Goal: Task Accomplishment & Management: Complete application form

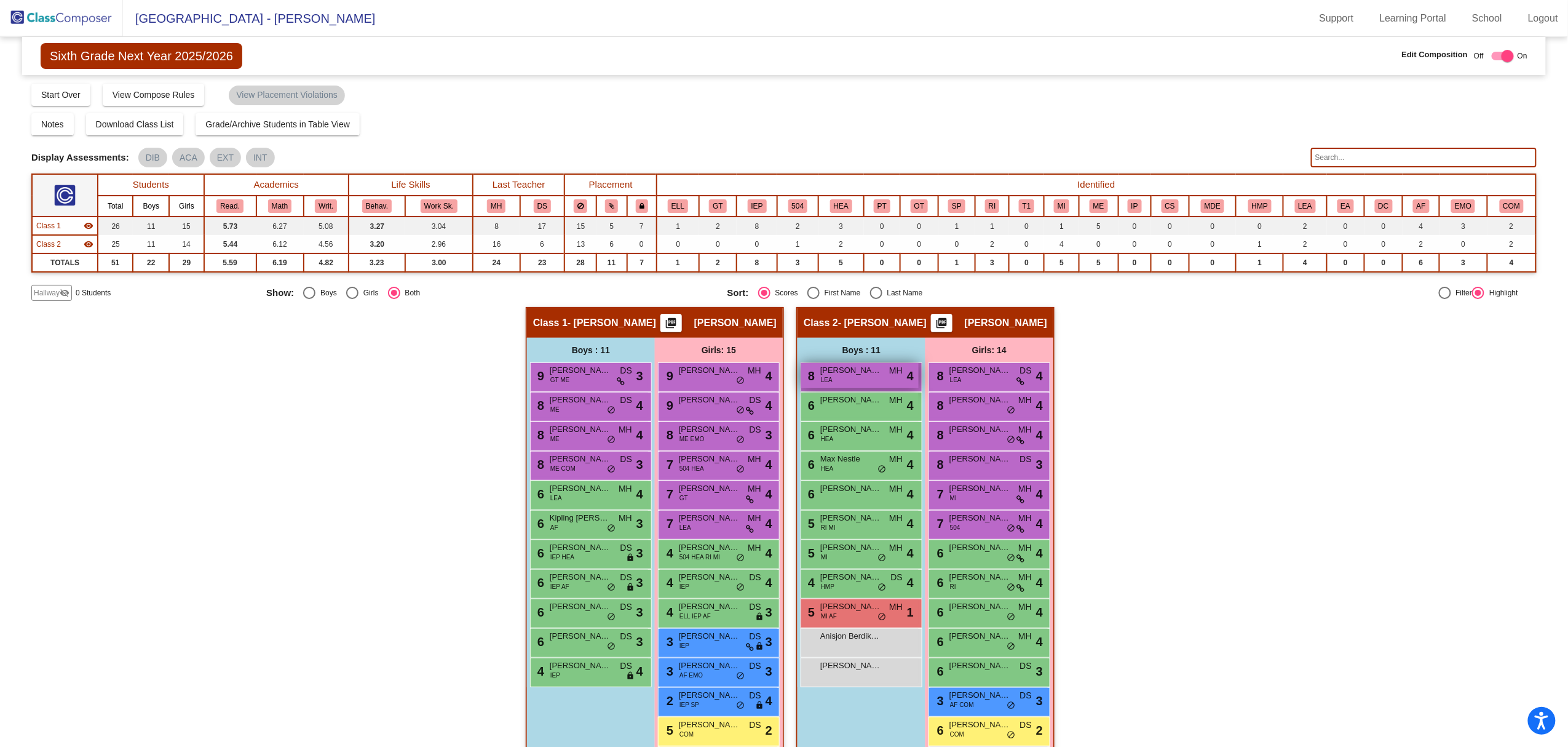
click at [843, 374] on span "[PERSON_NAME]" at bounding box center [852, 370] width 62 height 12
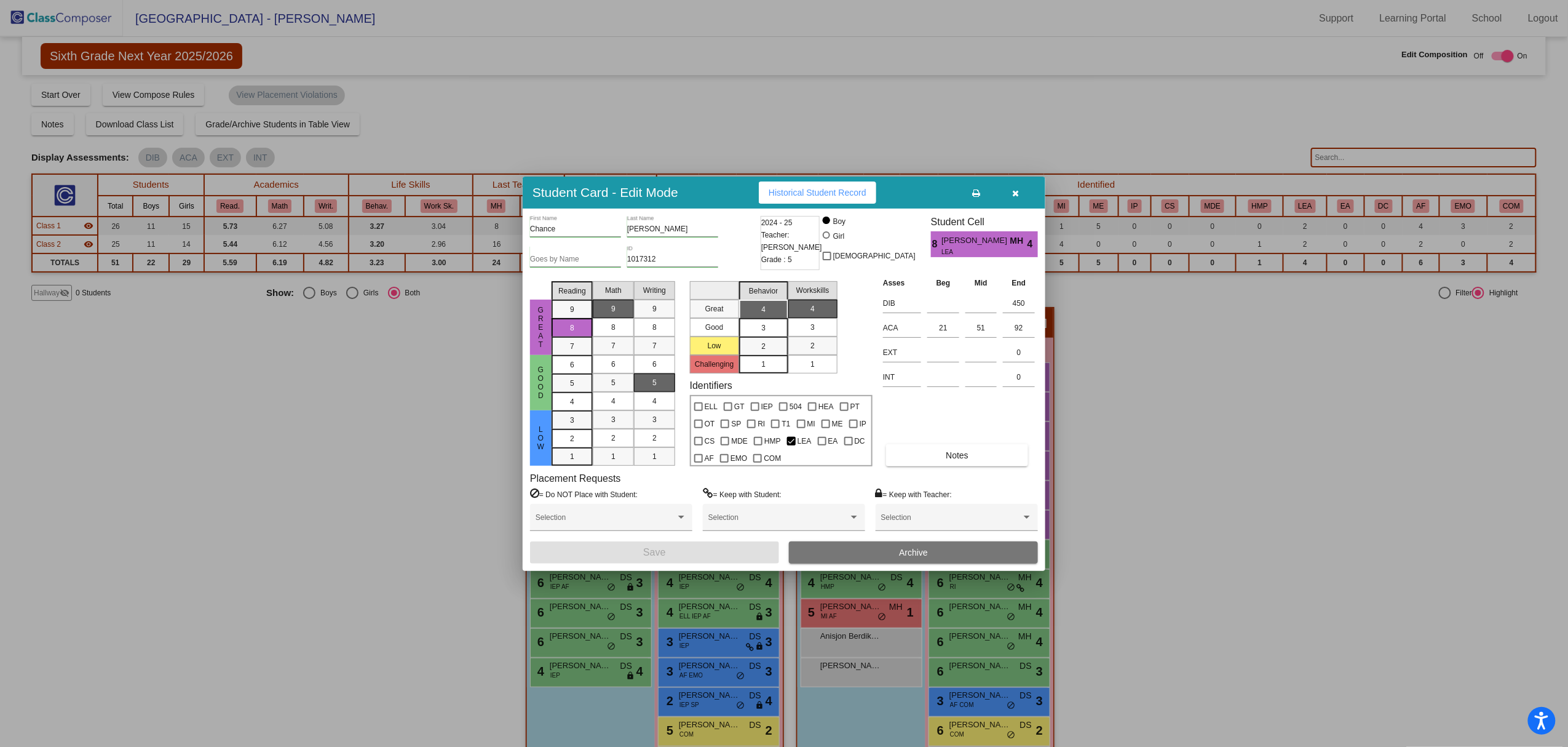
click at [1013, 192] on icon "button" at bounding box center [1016, 193] width 7 height 9
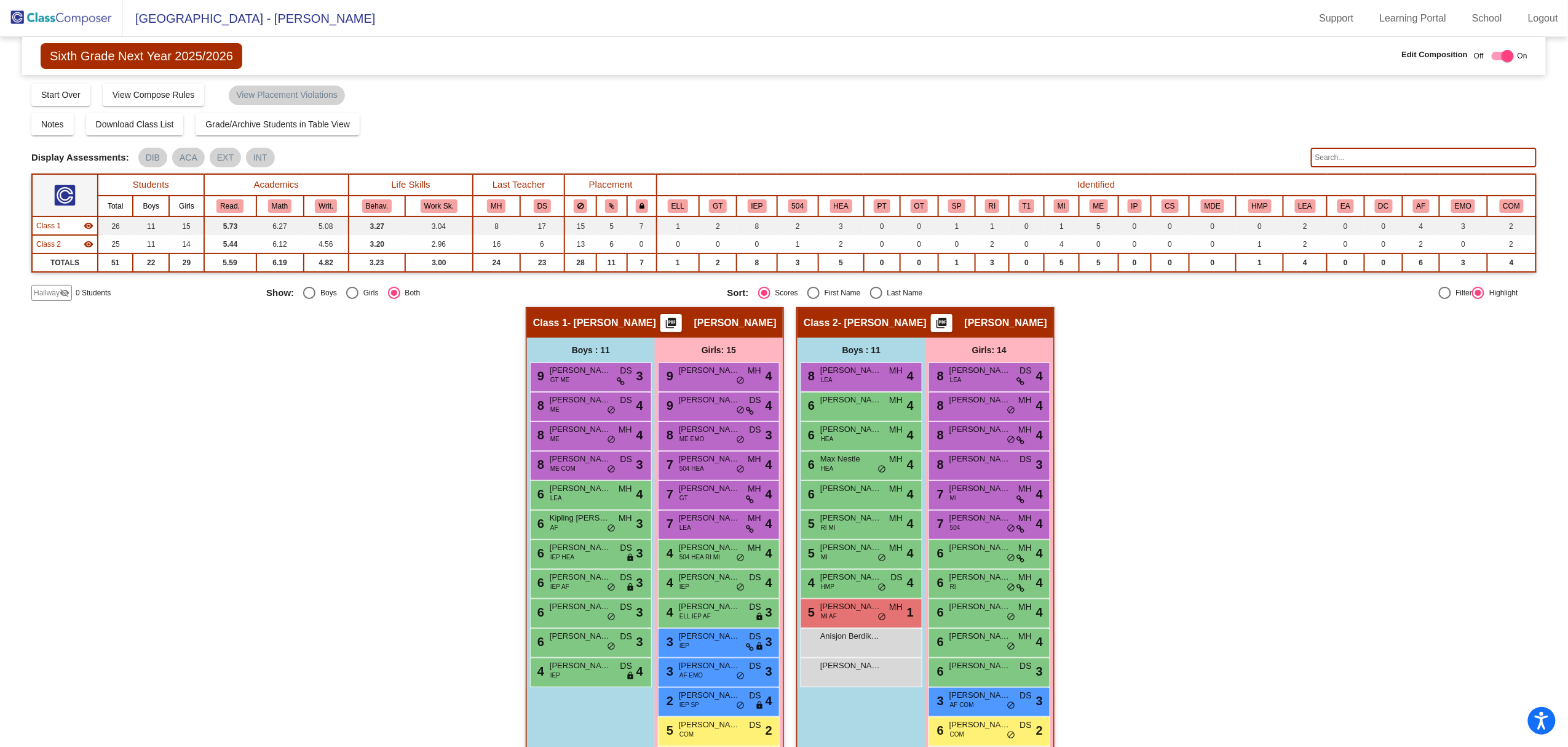
scroll to position [76, 0]
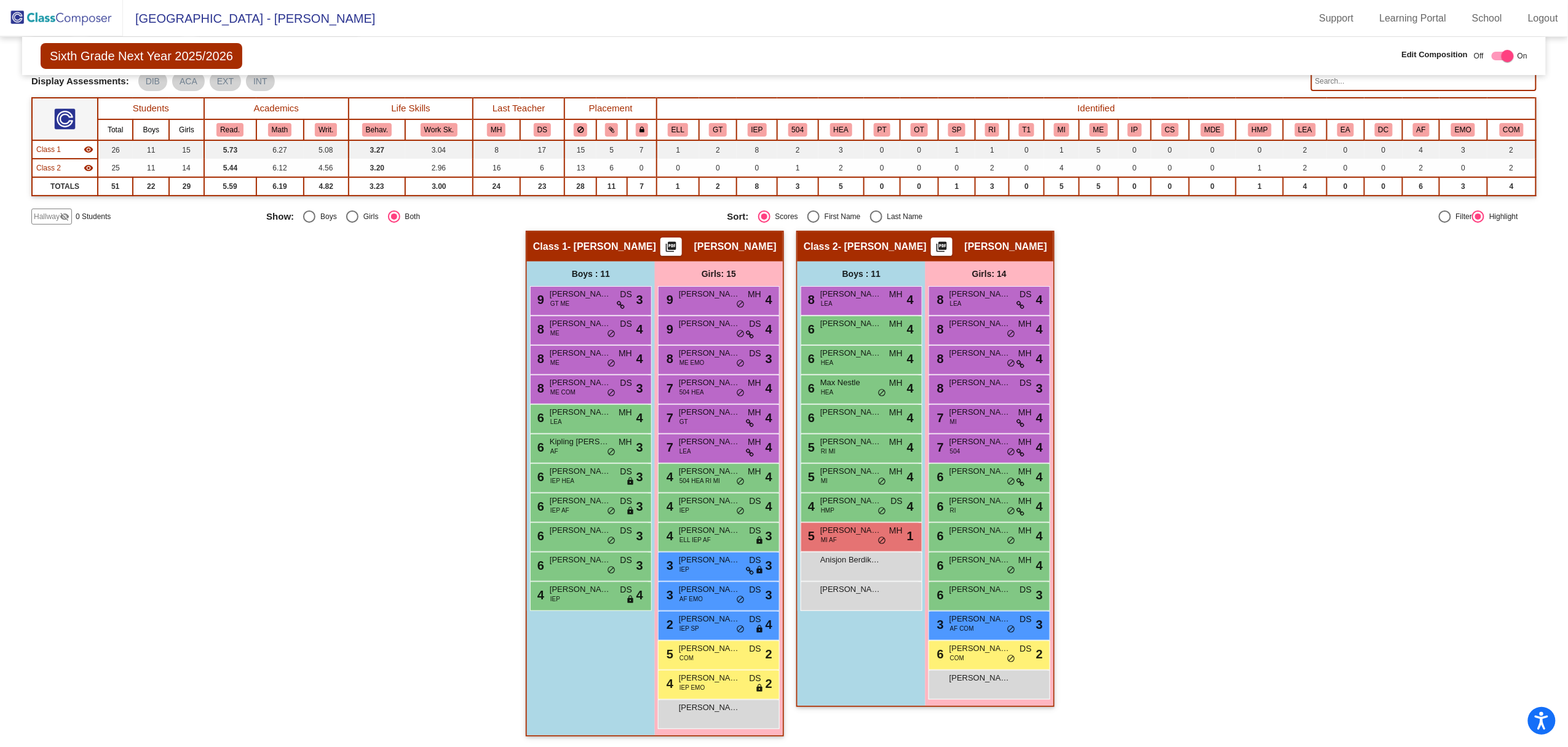
click at [74, 12] on img at bounding box center [61, 18] width 123 height 37
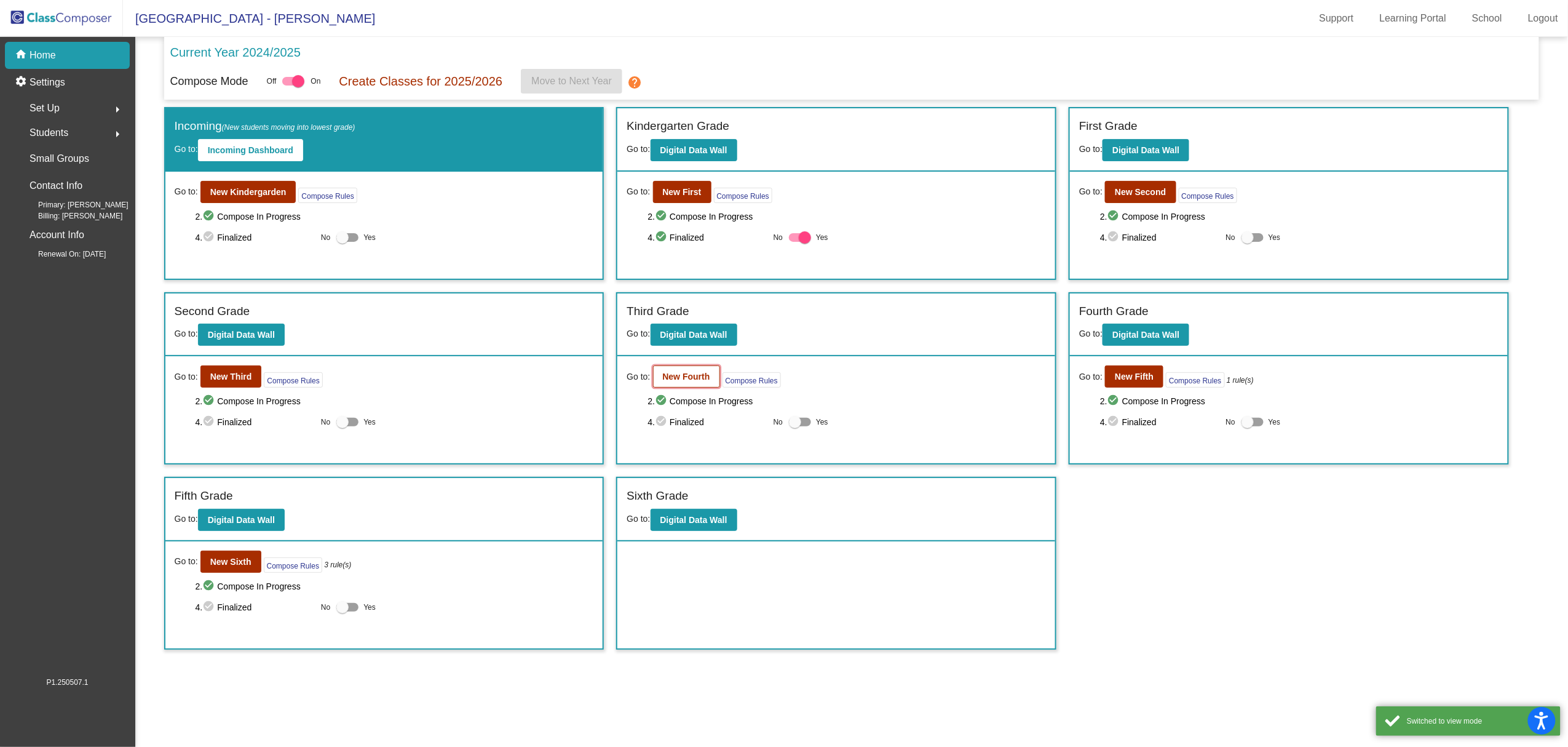
click at [674, 375] on b "New Fourth" at bounding box center [686, 377] width 47 height 10
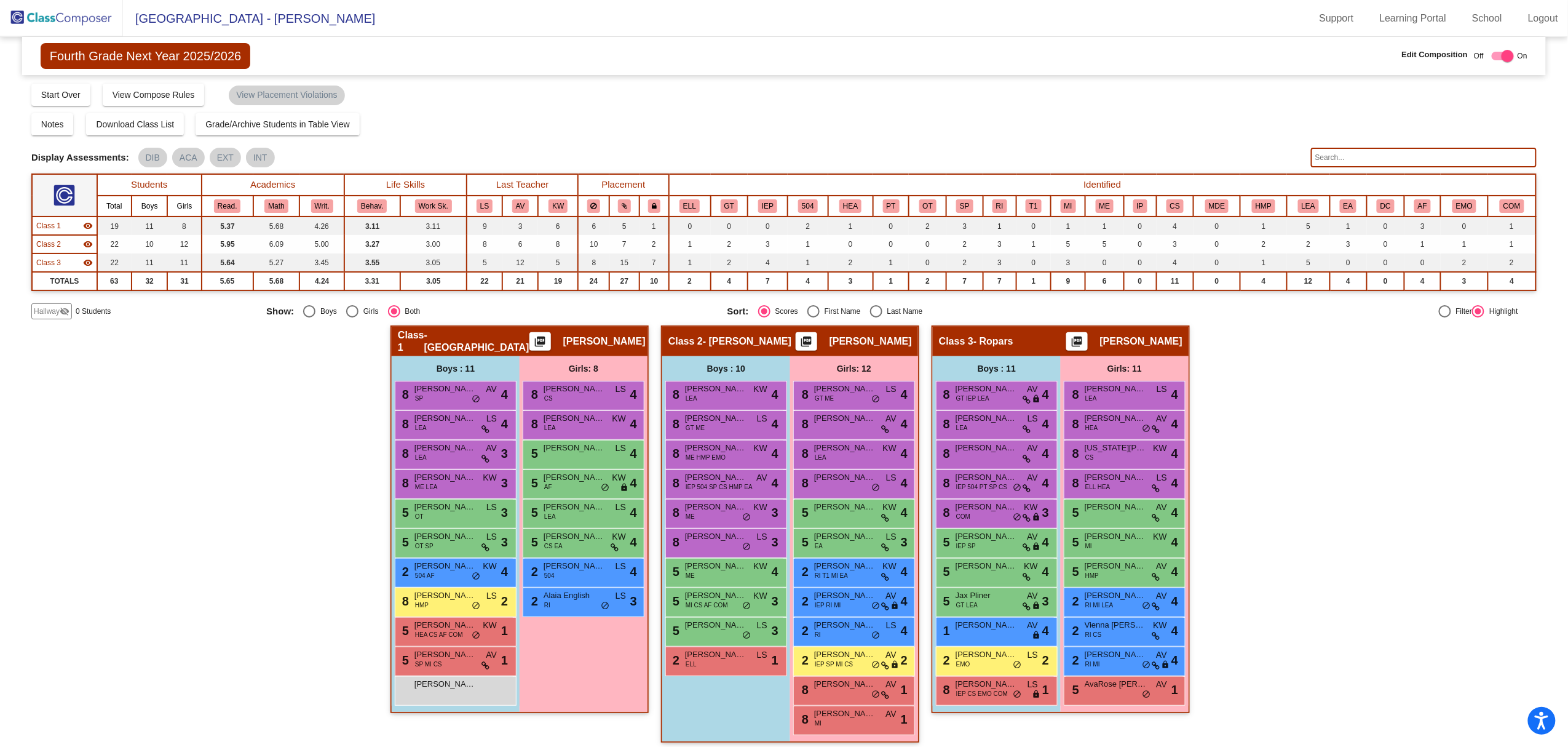
click at [60, 313] on mat-icon "visibility_off" at bounding box center [64, 311] width 10 height 10
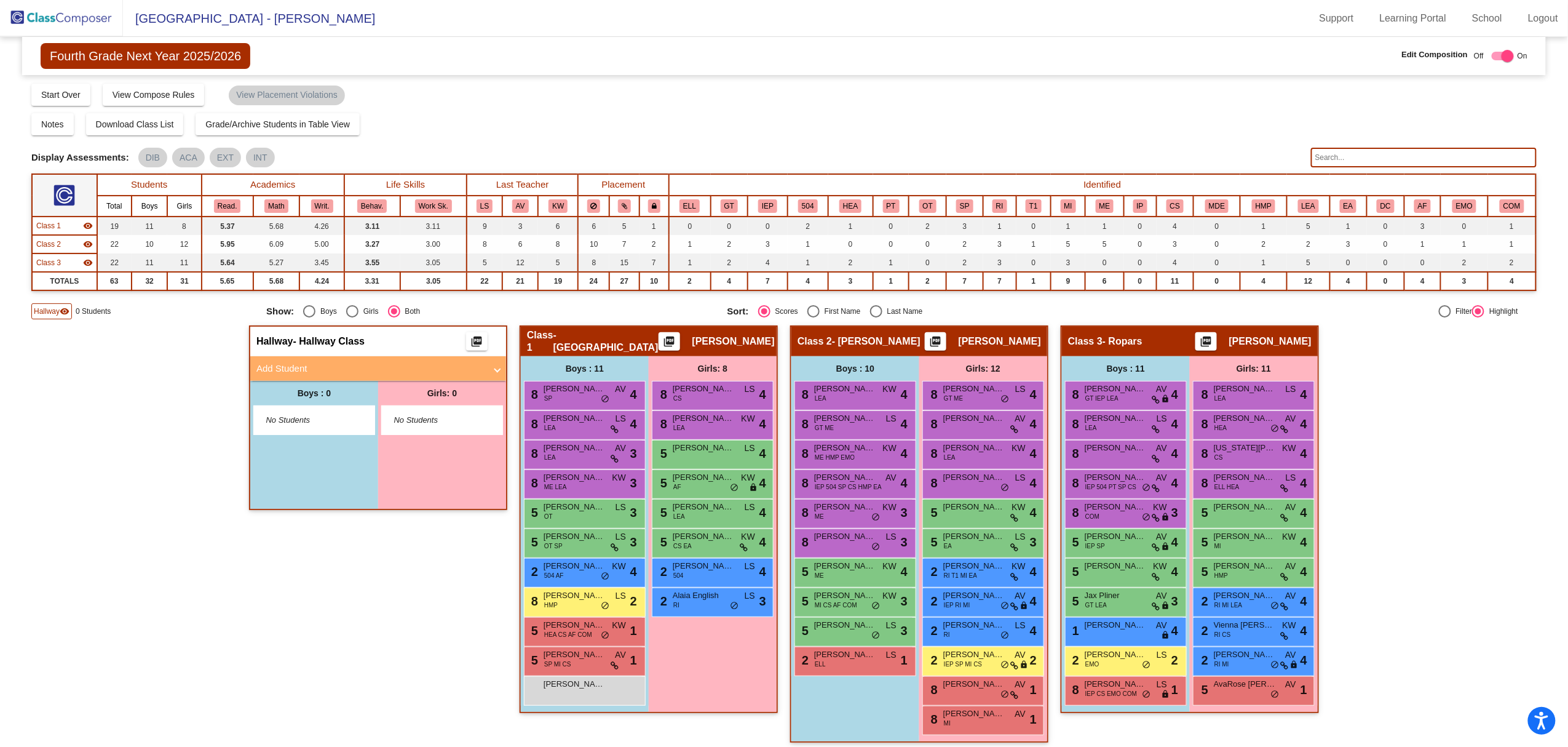
click at [197, 571] on div "Hallway - Hallway Class picture_as_pdf Add Student First Name Last Name Student…" at bounding box center [784, 540] width 1505 height 430
click at [296, 362] on mat-panel-title "Add Student" at bounding box center [370, 369] width 229 height 14
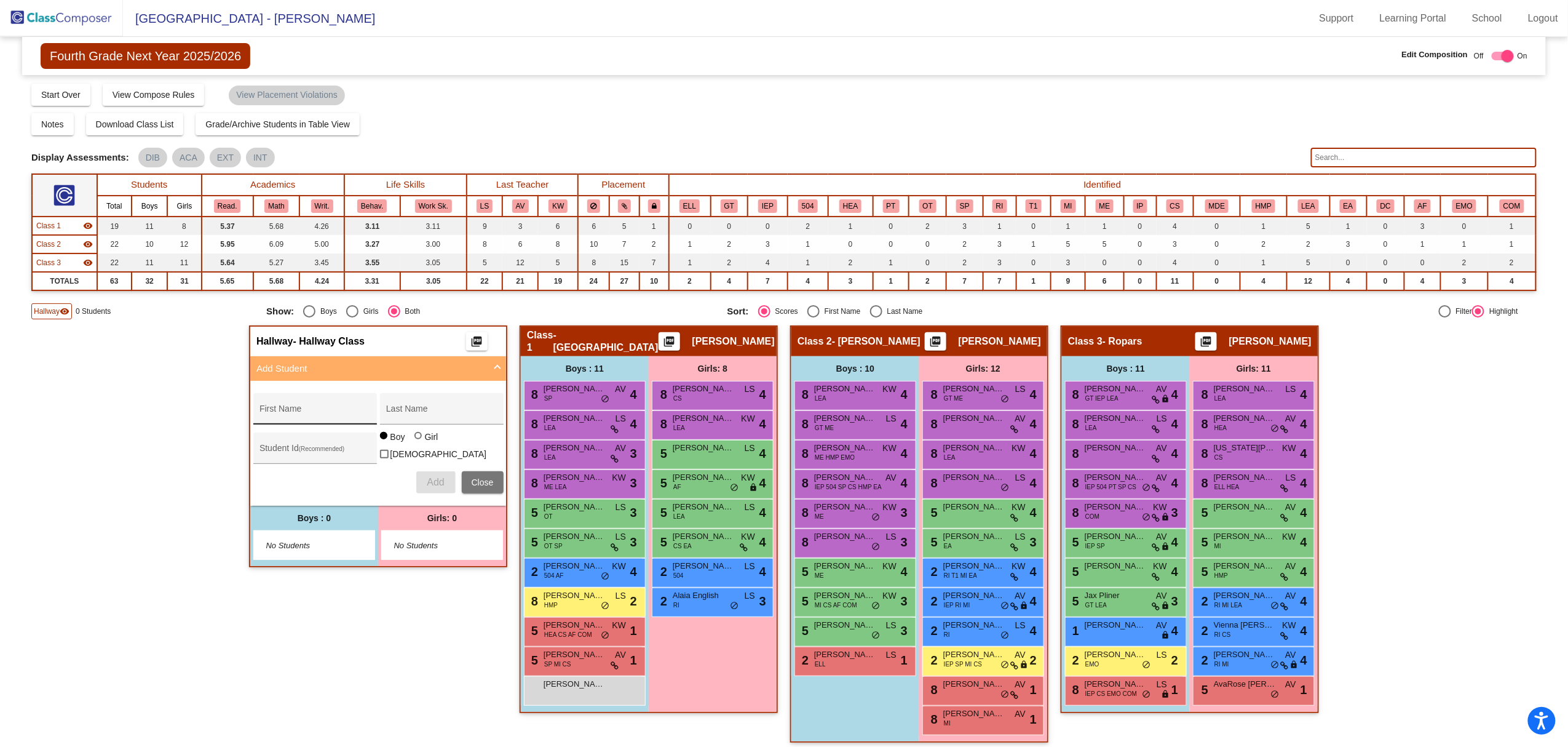
click at [318, 404] on div "First Name" at bounding box center [315, 412] width 111 height 25
type input "[PERSON_NAME]"
click at [396, 411] on input "Last Name" at bounding box center [442, 413] width 111 height 10
paste input "Perepelytsia"
type input "Perepelytsia"
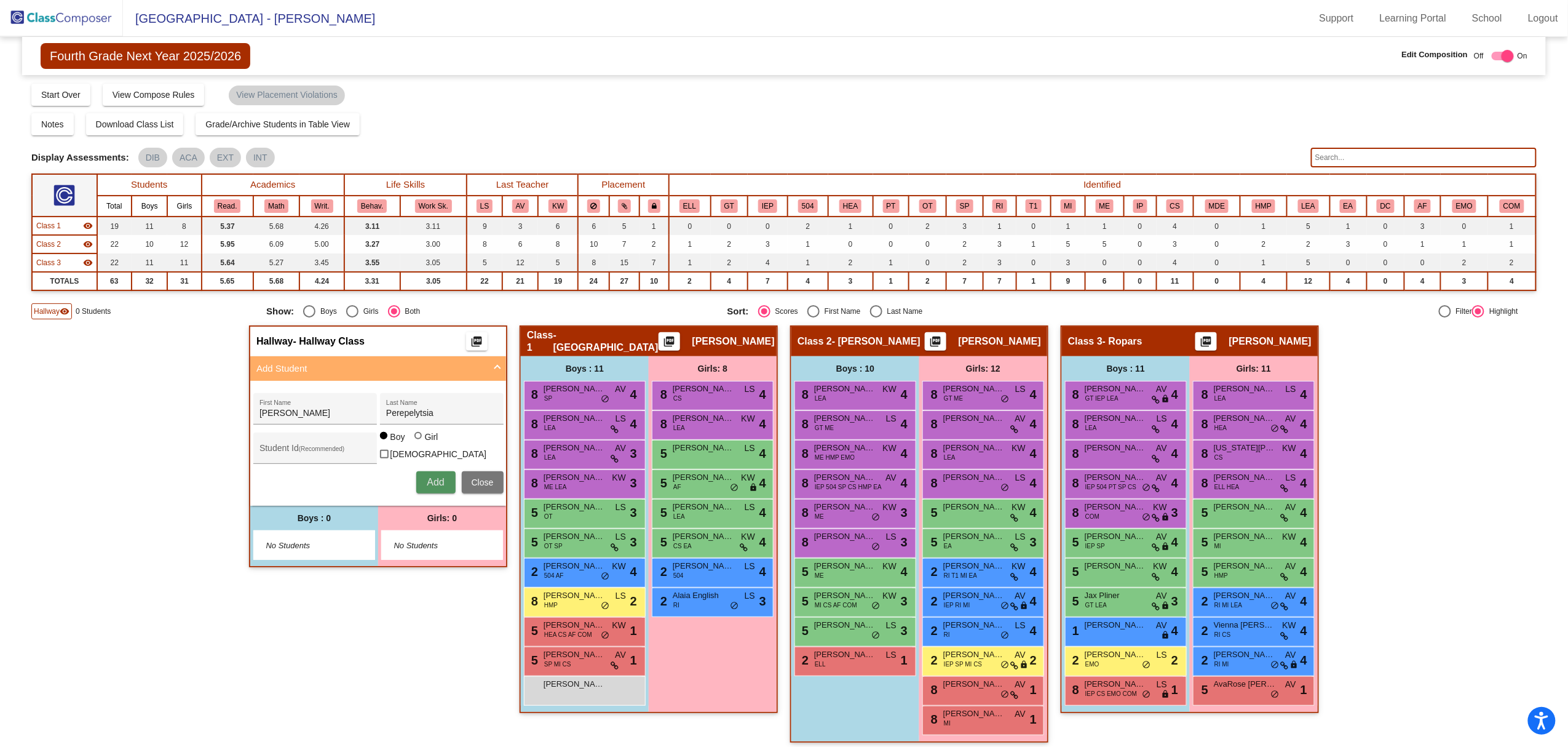
click at [427, 477] on span "Add" at bounding box center [435, 482] width 17 height 11
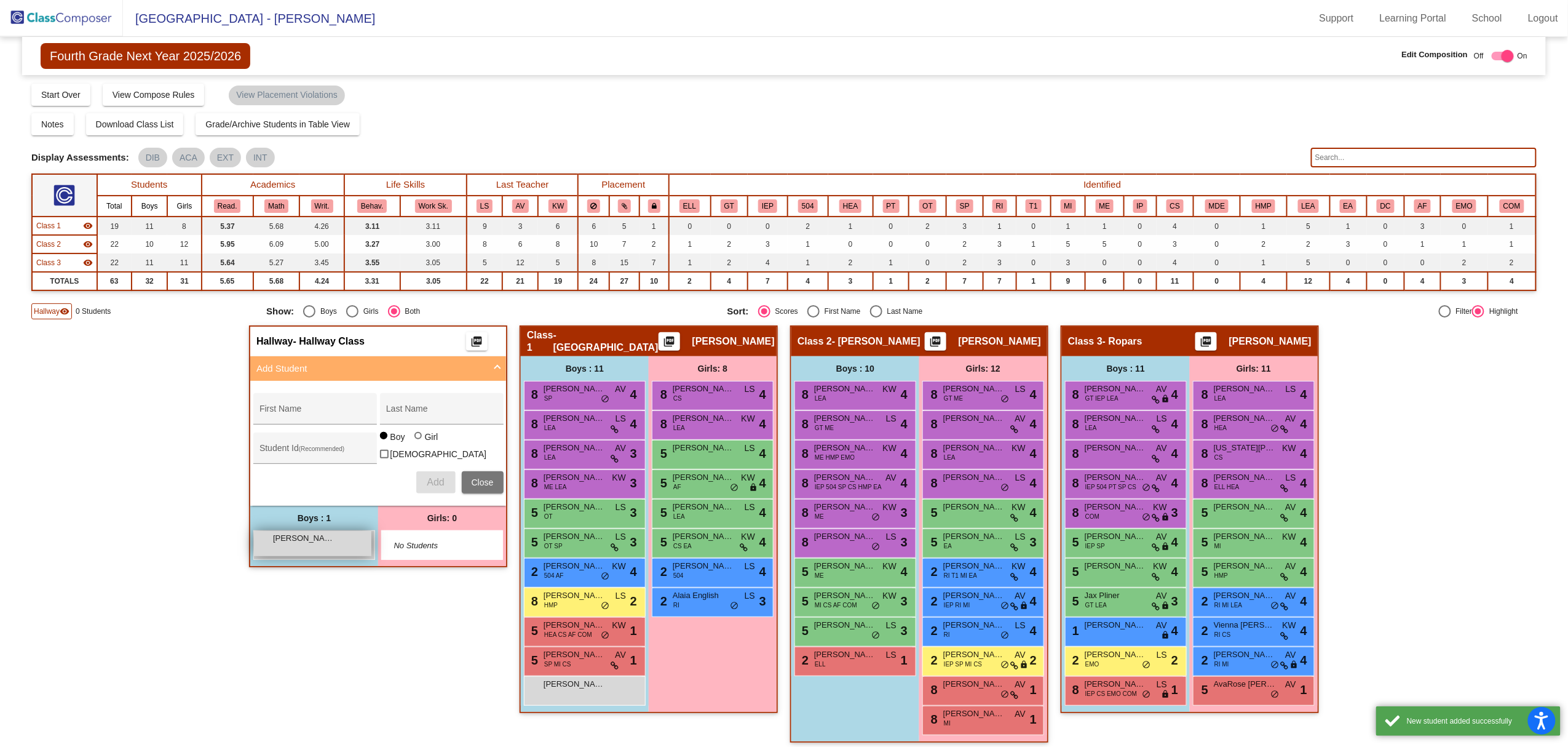
click at [298, 537] on span "[PERSON_NAME]" at bounding box center [304, 538] width 62 height 12
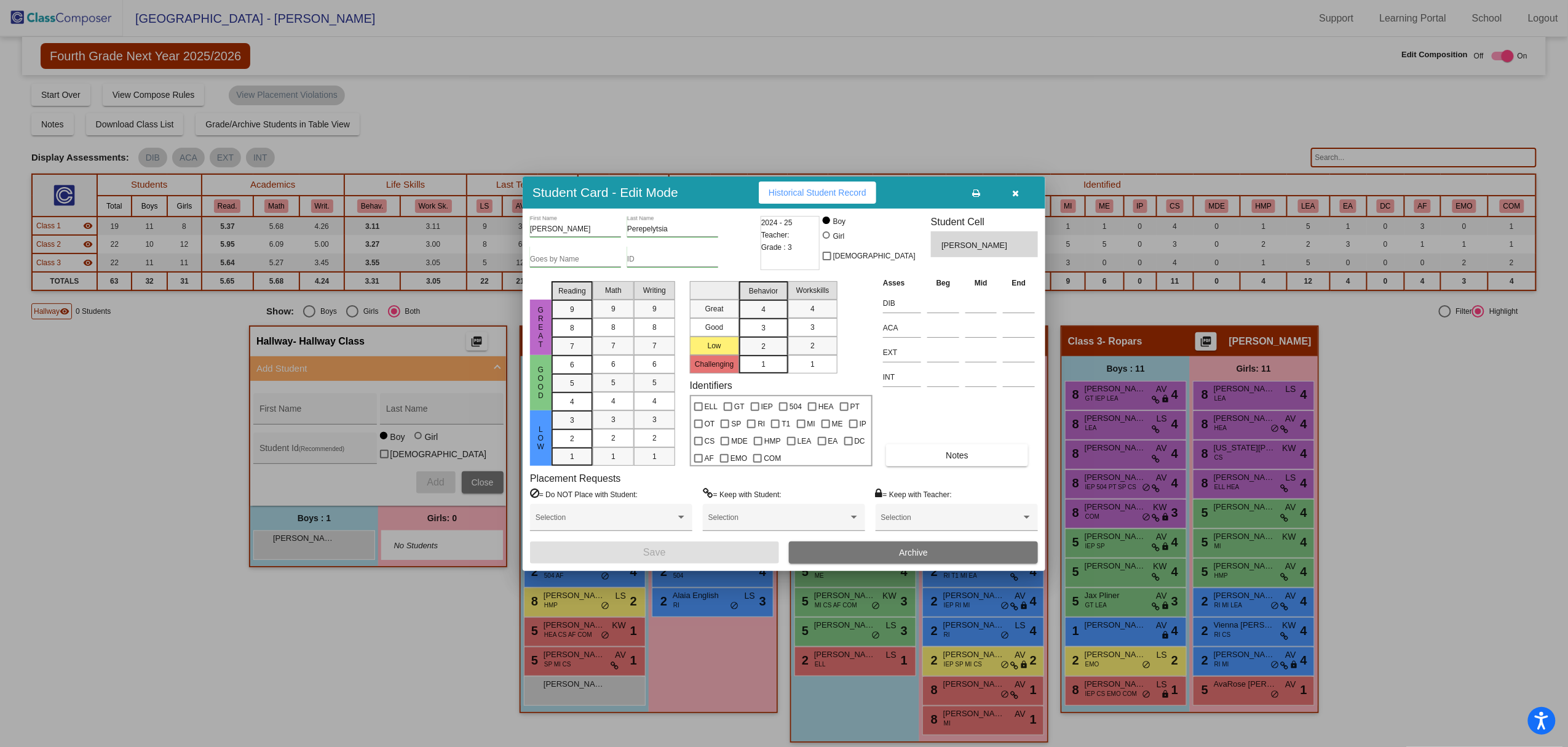
click at [1021, 186] on button "button" at bounding box center [1016, 192] width 39 height 22
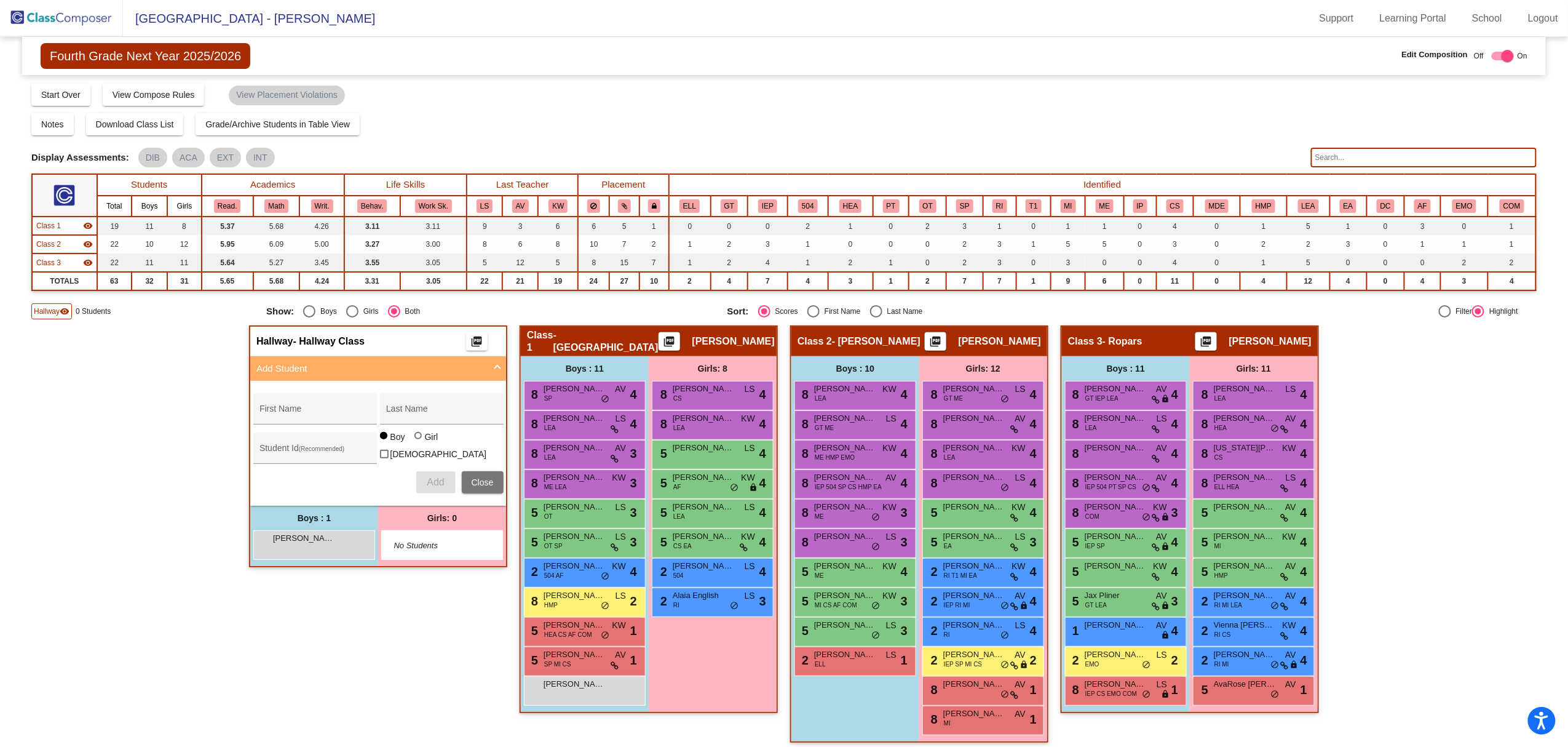
click at [1351, 576] on div "Hallway - Hallway Class picture_as_pdf Add Student First Name Last Name Student…" at bounding box center [784, 540] width 1505 height 430
click at [352, 547] on div "[PERSON_NAME] lock do_not_disturb_alt" at bounding box center [312, 543] width 117 height 25
click at [359, 544] on div "[PERSON_NAME] lock do_not_disturb_alt" at bounding box center [312, 543] width 117 height 25
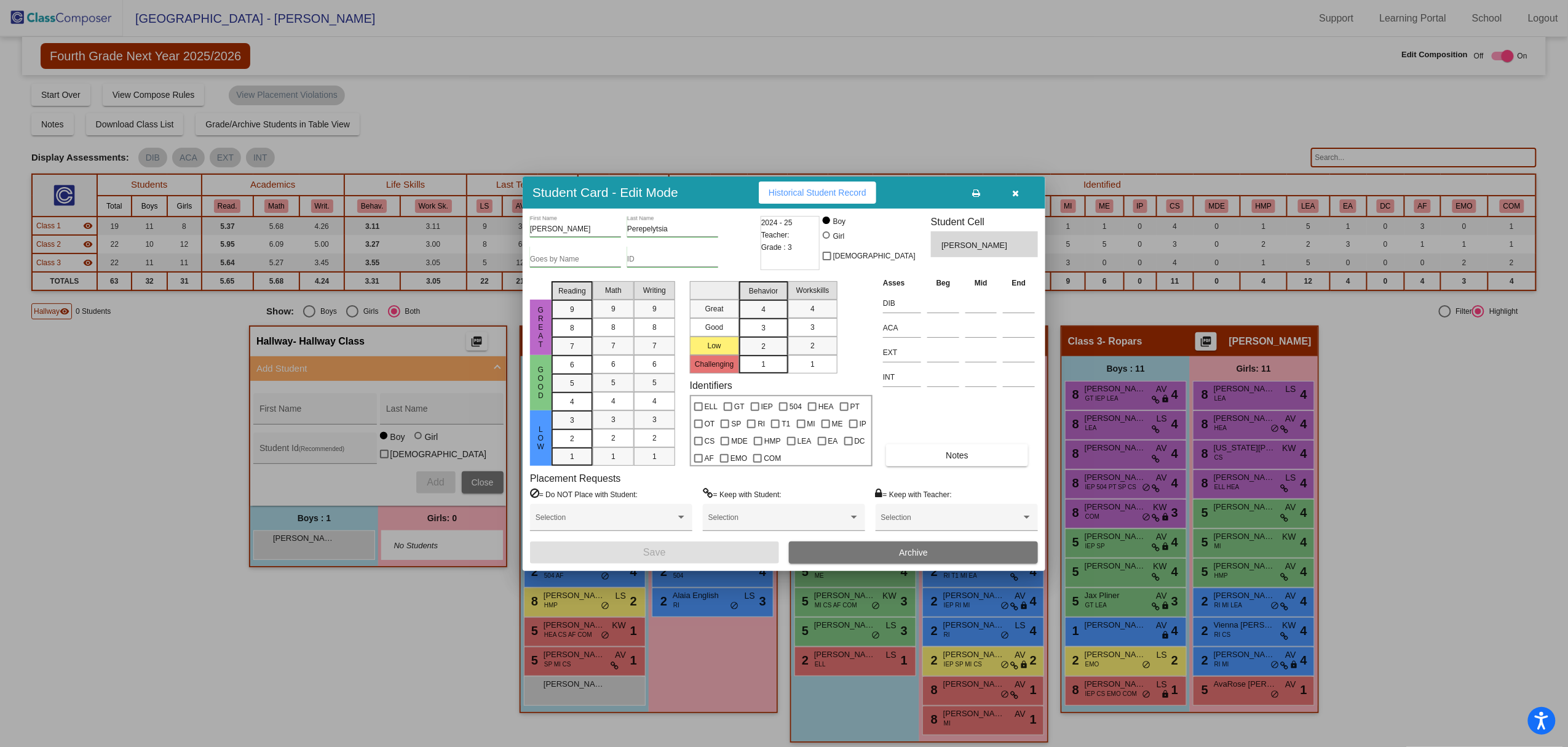
click at [645, 256] on input "ID" at bounding box center [673, 260] width 91 height 9
paste input "1023166"
type input "1023166"
click at [664, 549] on span "Save" at bounding box center [654, 552] width 22 height 11
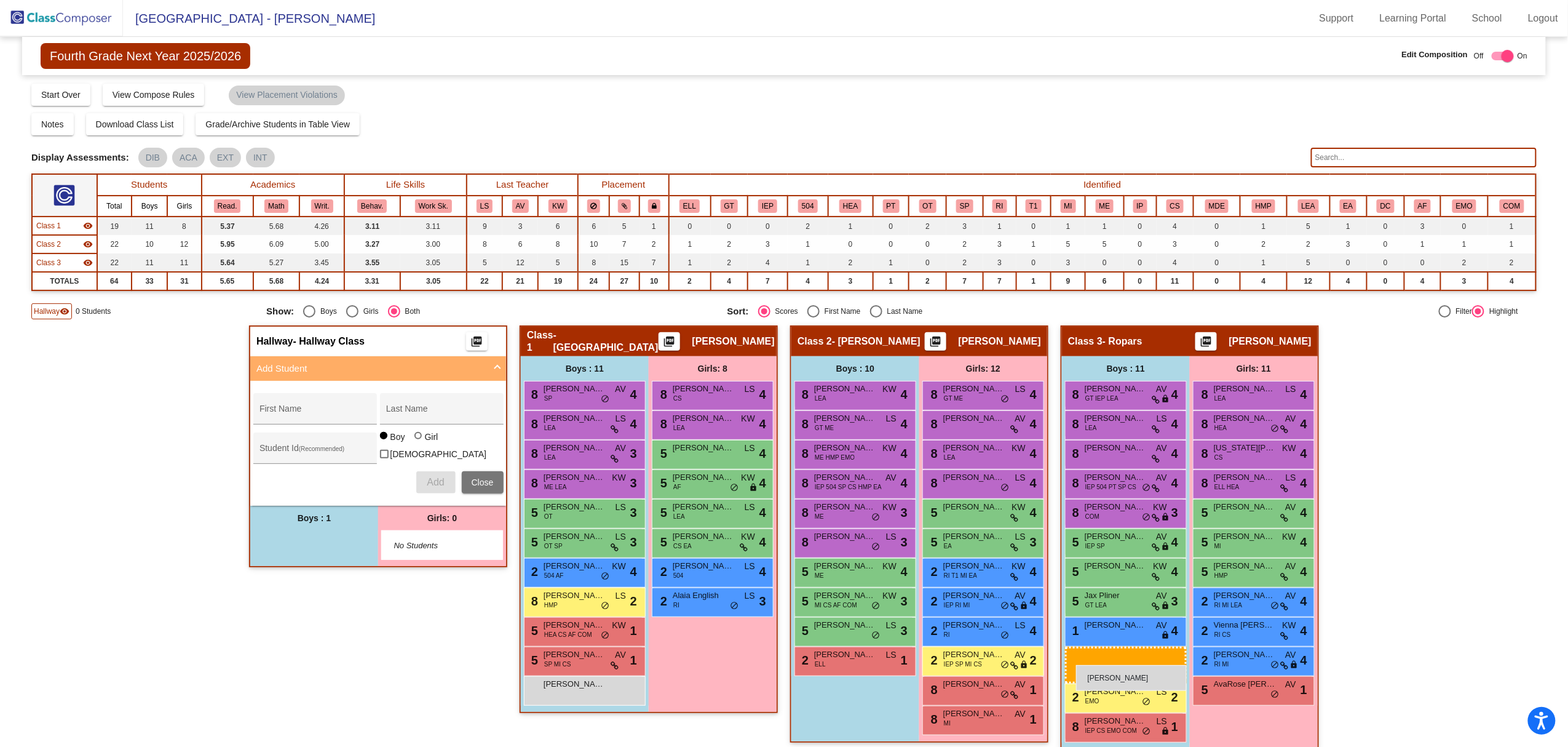
drag, startPoint x: 303, startPoint y: 536, endPoint x: 1076, endPoint y: 665, distance: 783.7
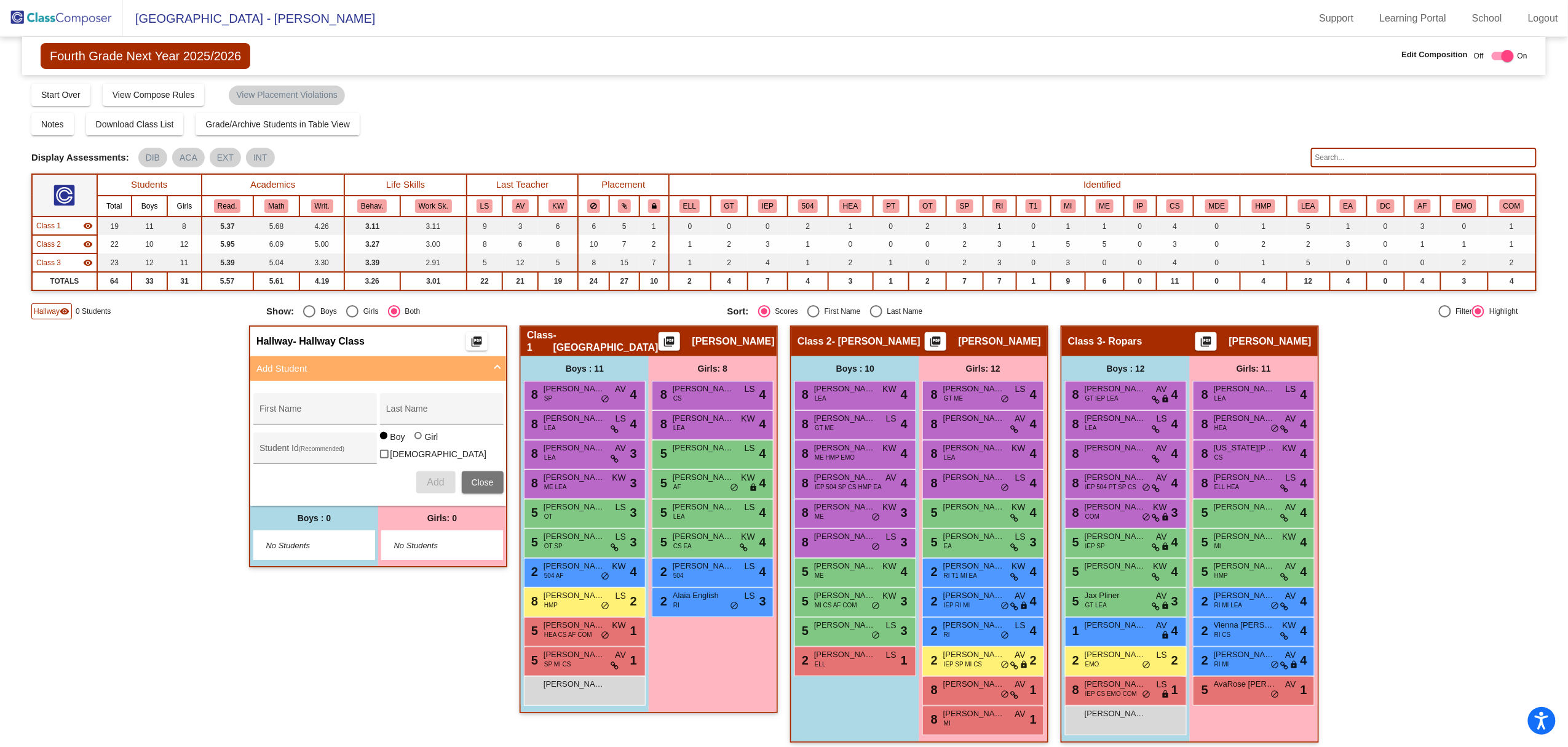
click at [1379, 599] on div "Hallway - Hallway Class picture_as_pdf Add Student First Name Last Name Student…" at bounding box center [784, 540] width 1505 height 430
click at [85, 11] on img at bounding box center [61, 18] width 123 height 37
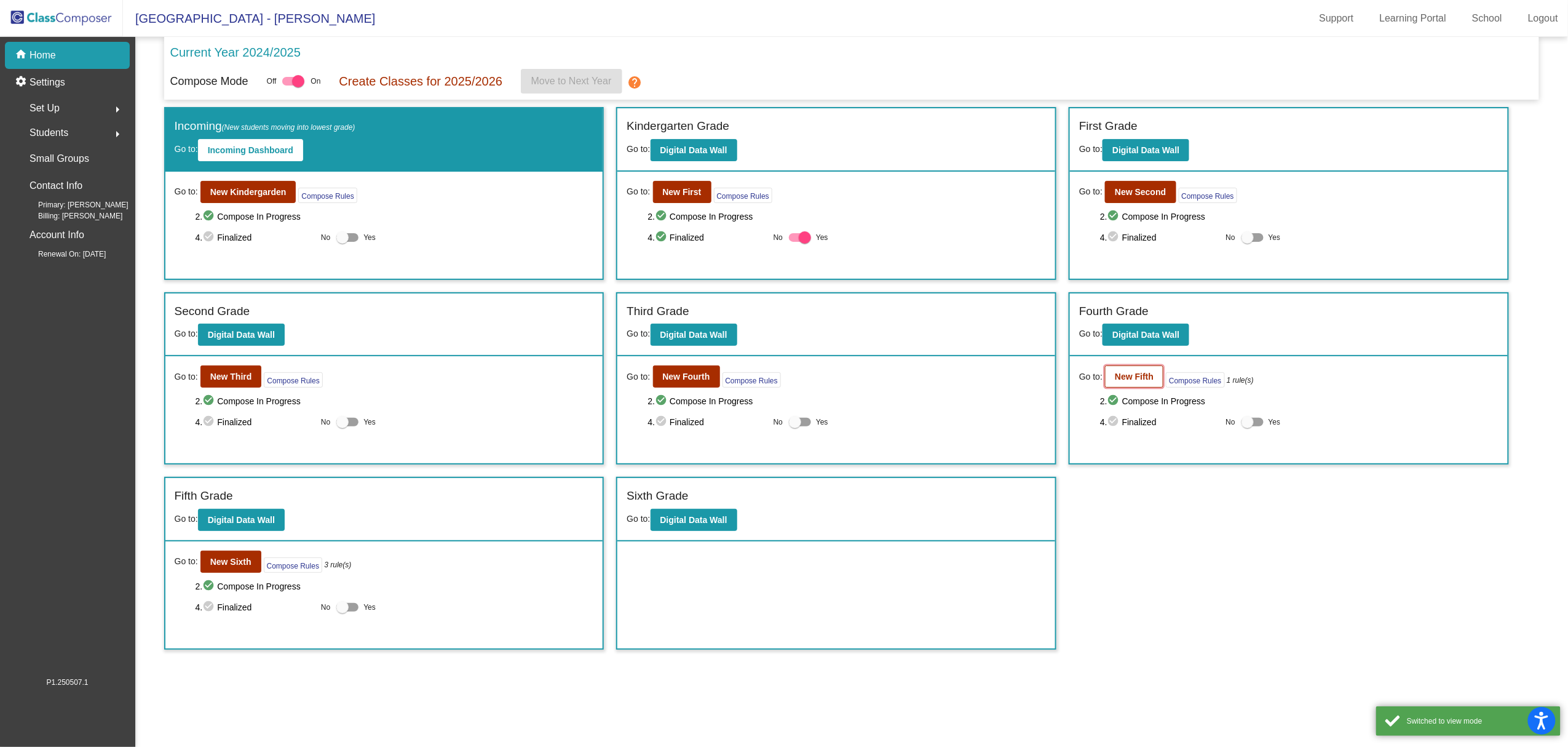
click at [1132, 377] on b "New Fifth" at bounding box center [1135, 377] width 39 height 10
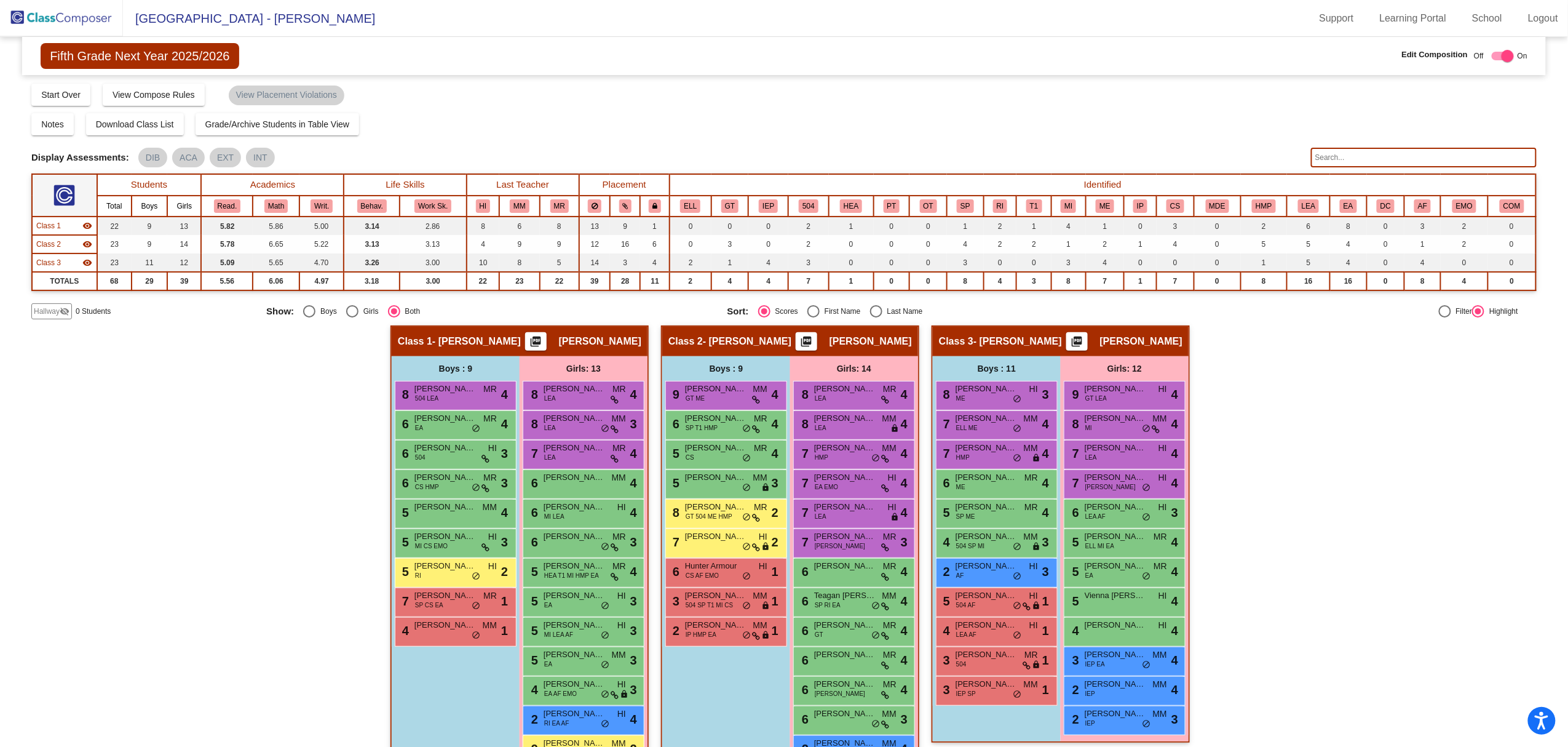
scroll to position [64, 0]
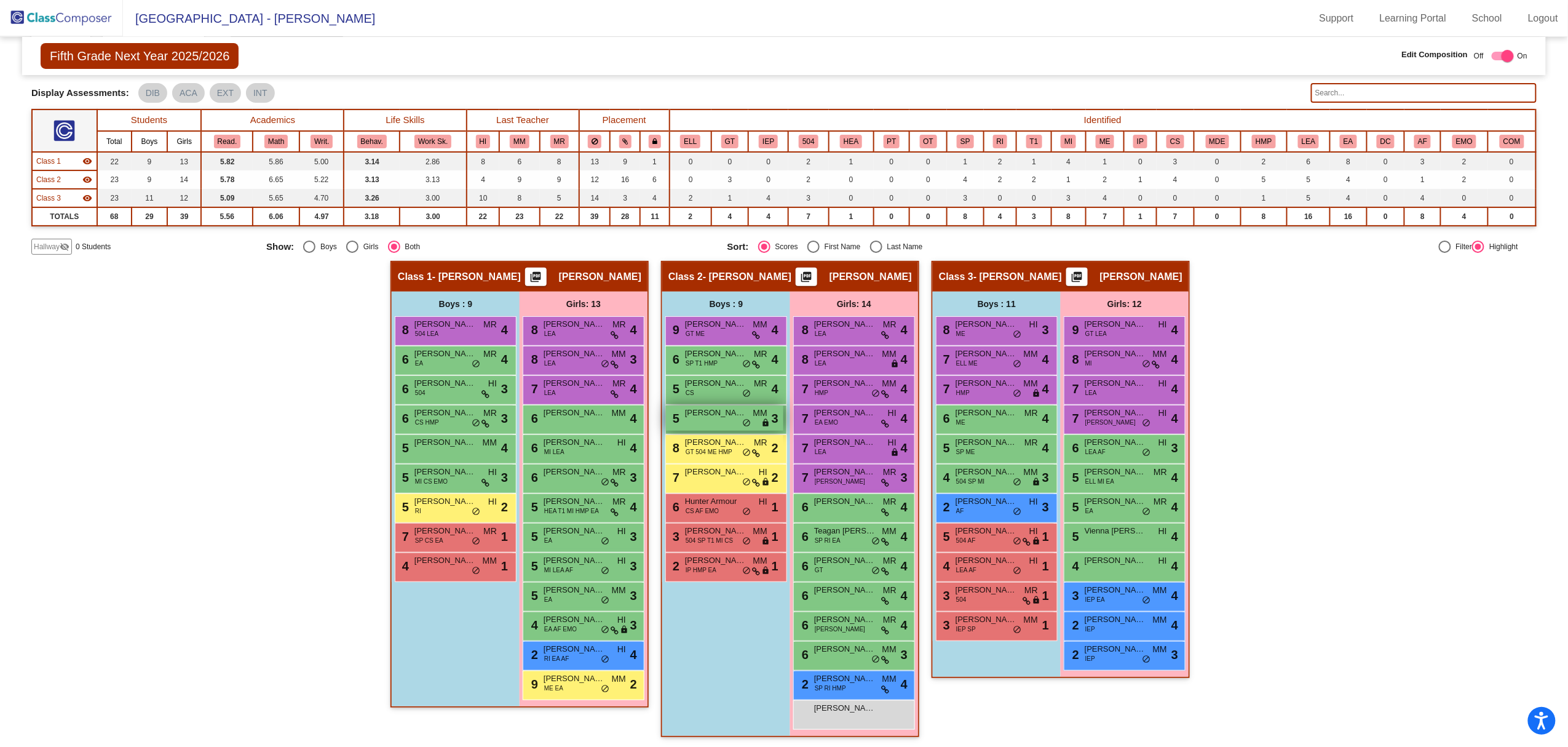
click at [719, 416] on span "[PERSON_NAME]" at bounding box center [716, 413] width 62 height 12
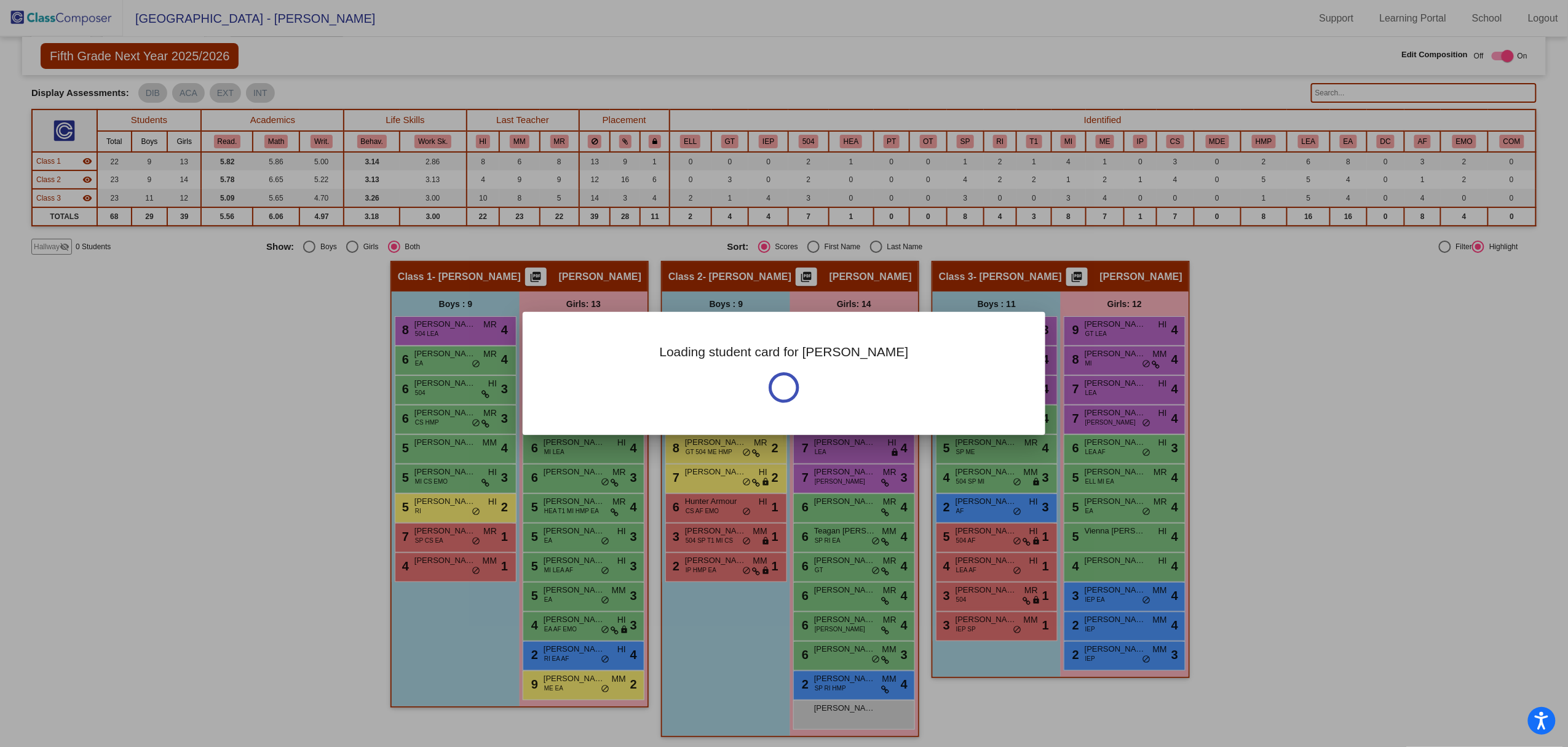
click at [719, 416] on div "Loading student card for [PERSON_NAME]" at bounding box center [784, 373] width 523 height 123
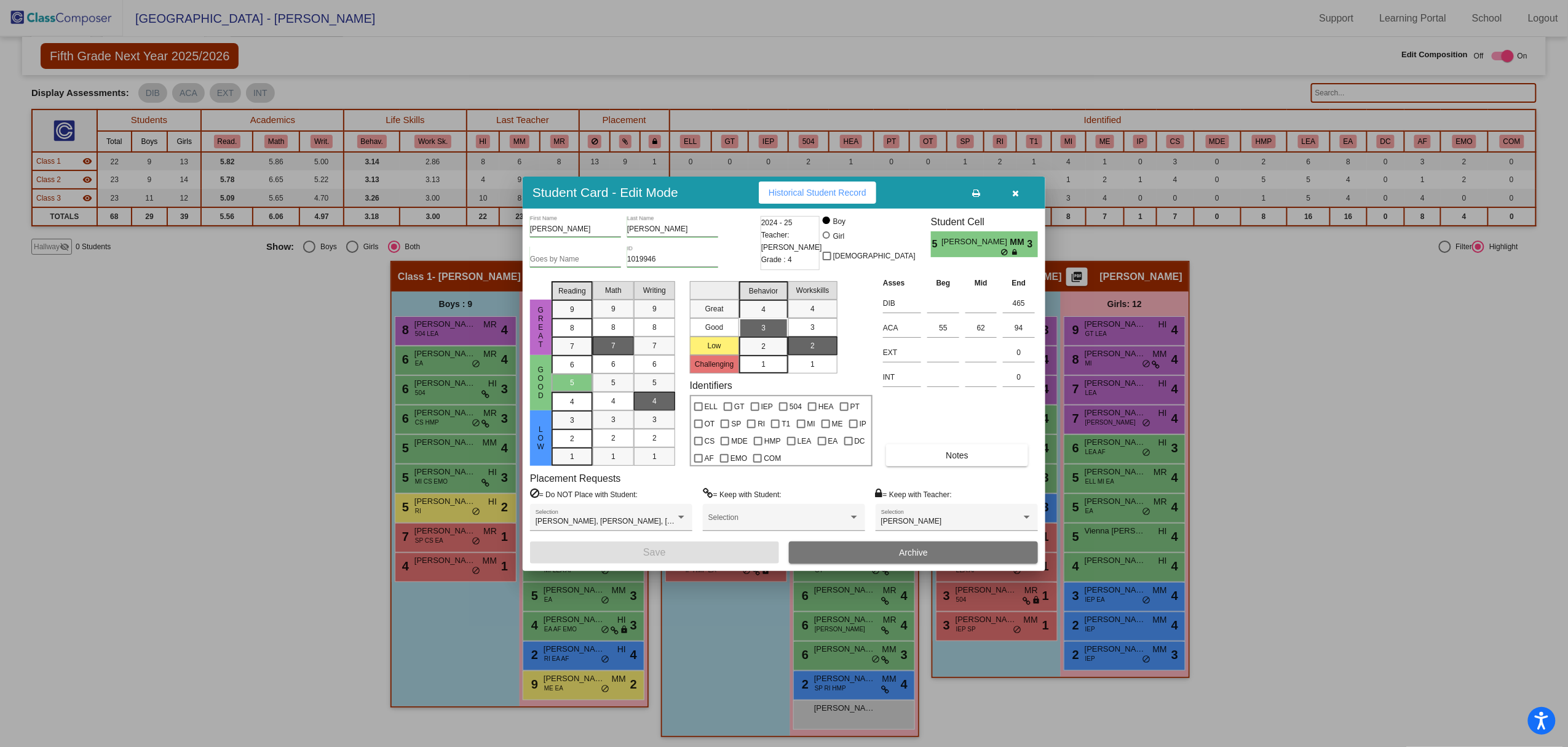
click at [1019, 190] on button "button" at bounding box center [1016, 192] width 39 height 22
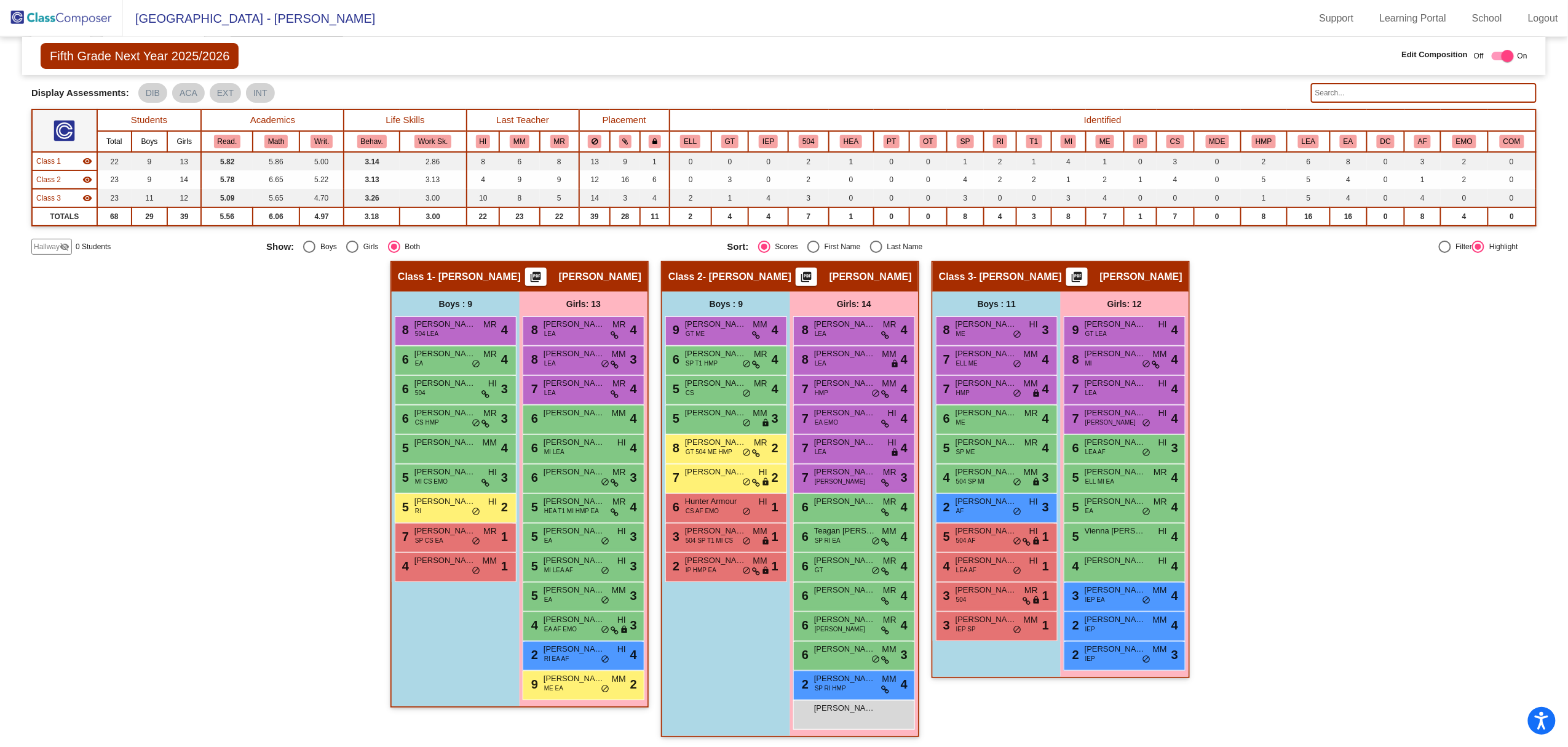
click at [1278, 564] on div "Hallway - Hallway Class picture_as_pdf Add Student First Name Last Name Student…" at bounding box center [784, 505] width 1505 height 488
